Goal: Check status: Check status

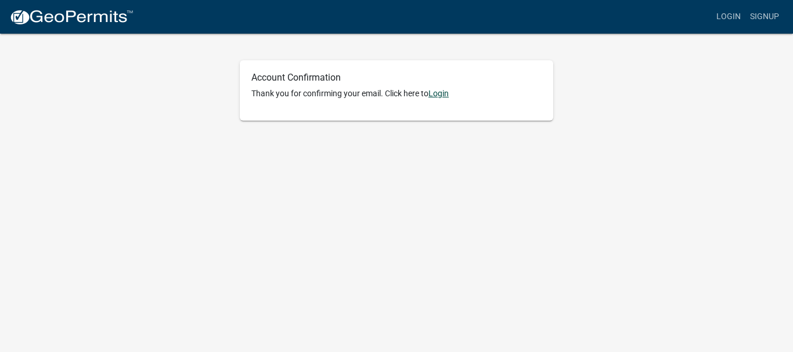
click at [441, 95] on link "Login" at bounding box center [438, 93] width 20 height 9
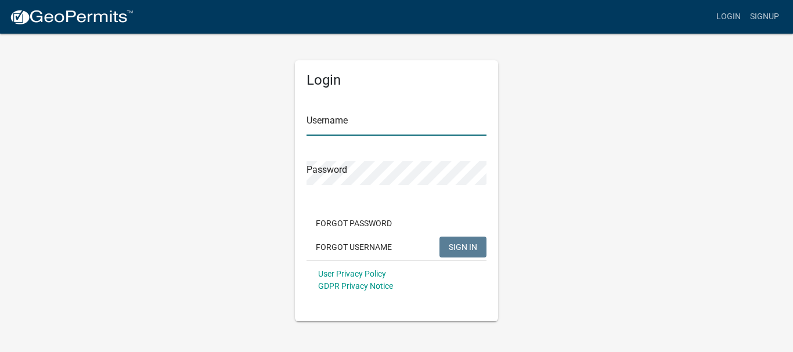
click at [370, 128] on input "Username" at bounding box center [397, 124] width 180 height 24
type input "fwatt"
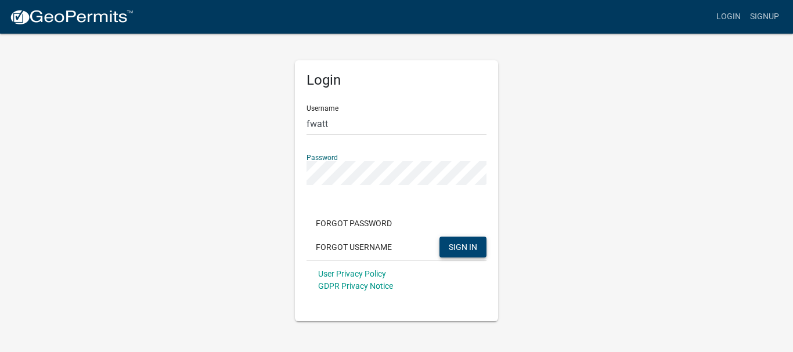
click at [452, 242] on button "SIGN IN" at bounding box center [463, 247] width 47 height 21
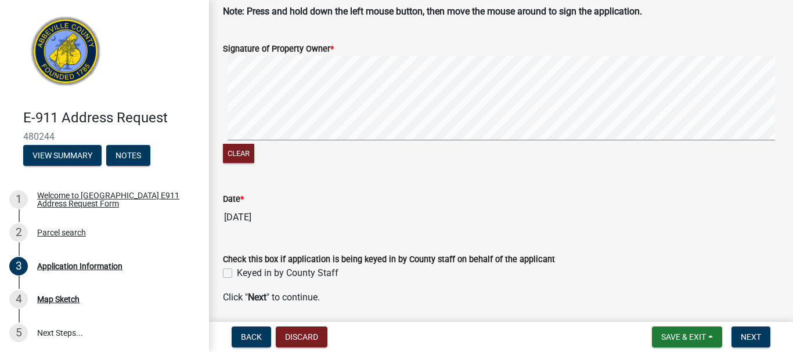
scroll to position [804, 0]
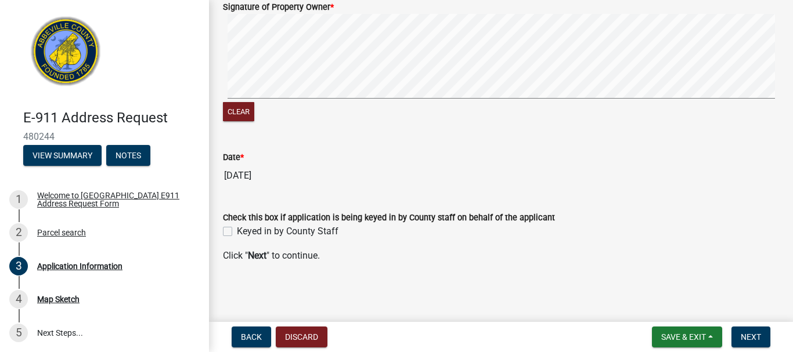
drag, startPoint x: 793, startPoint y: 333, endPoint x: 789, endPoint y: 259, distance: 73.8
click at [793, 232] on wm-app "E-911 Address Request 480244 View Summary Notes 1 Welcome to Abbeville County E…" at bounding box center [396, 176] width 793 height 352
